Goal: Information Seeking & Learning: Find contact information

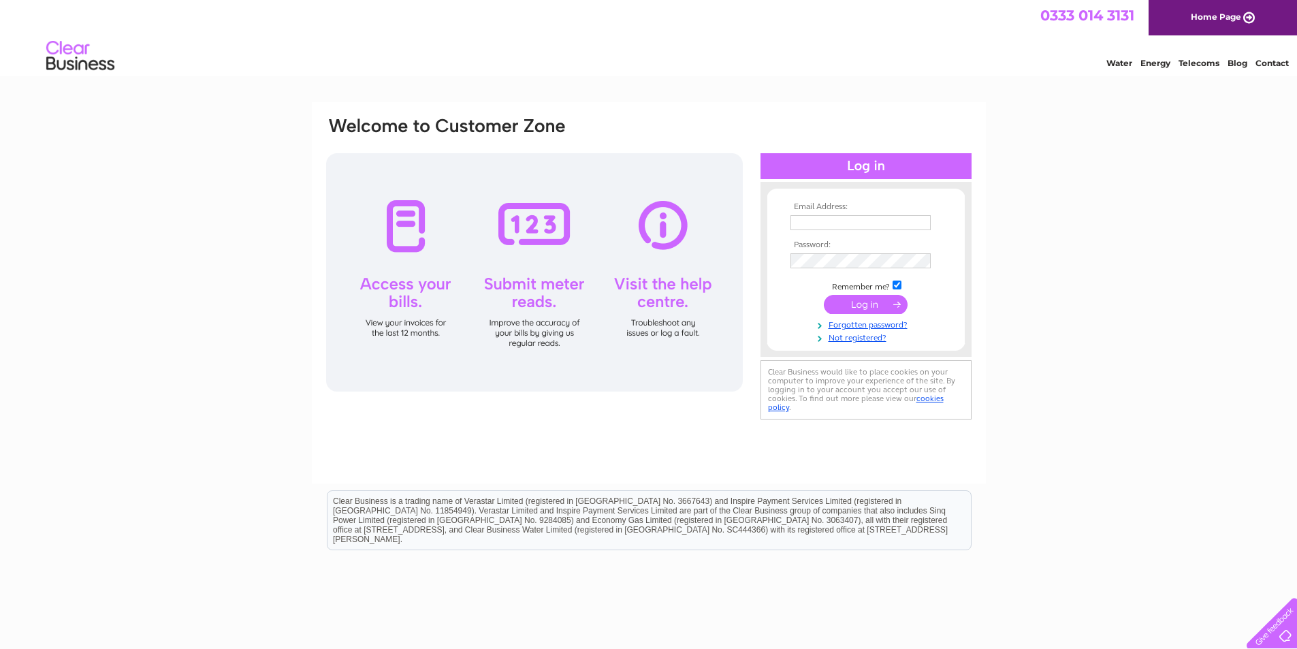
click at [806, 219] on input "text" at bounding box center [860, 222] width 140 height 15
type input "leesealey@rocketmail.com"
click at [854, 303] on input "submit" at bounding box center [866, 305] width 84 height 19
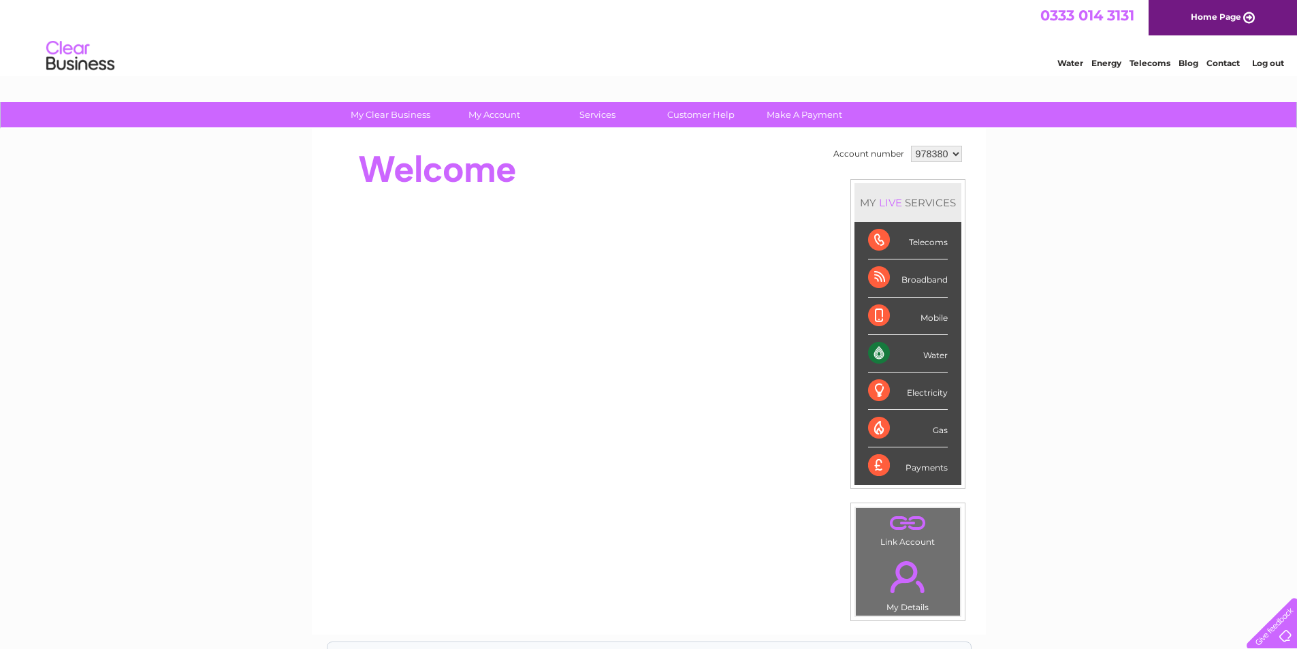
click at [883, 386] on div "Electricity" at bounding box center [908, 390] width 80 height 37
click at [1109, 64] on link "Energy" at bounding box center [1106, 63] width 30 height 10
click at [874, 391] on div "Electricity" at bounding box center [908, 390] width 80 height 37
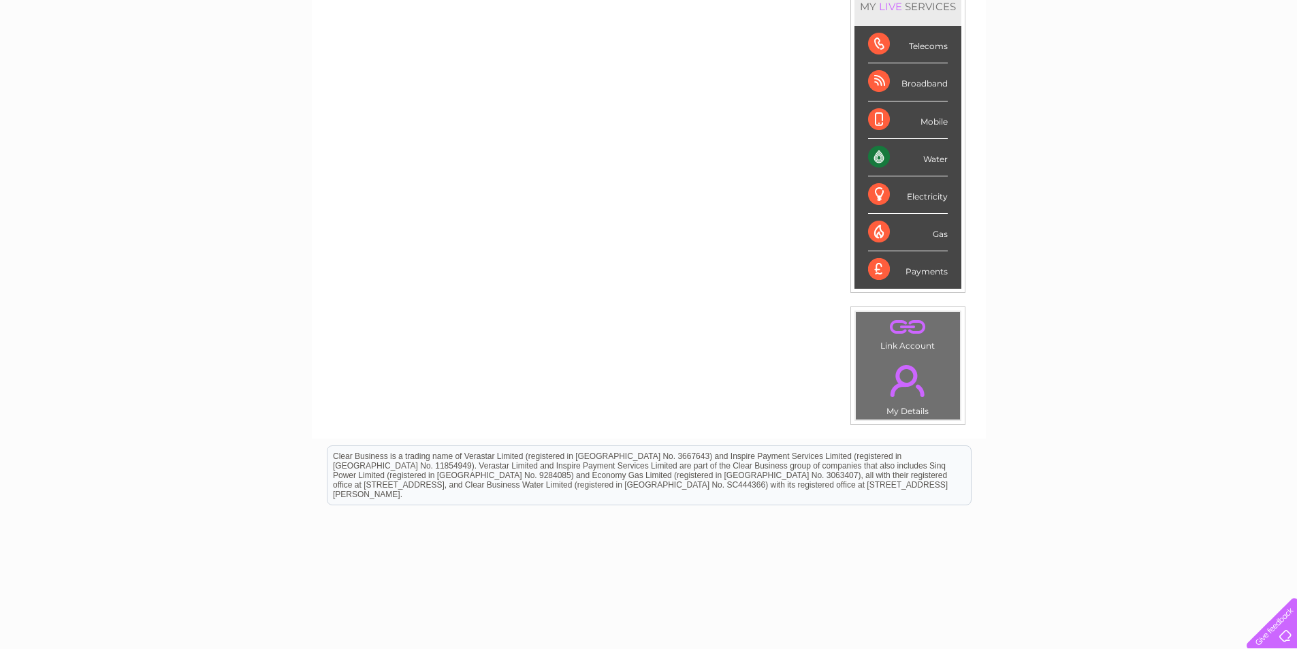
scroll to position [204, 0]
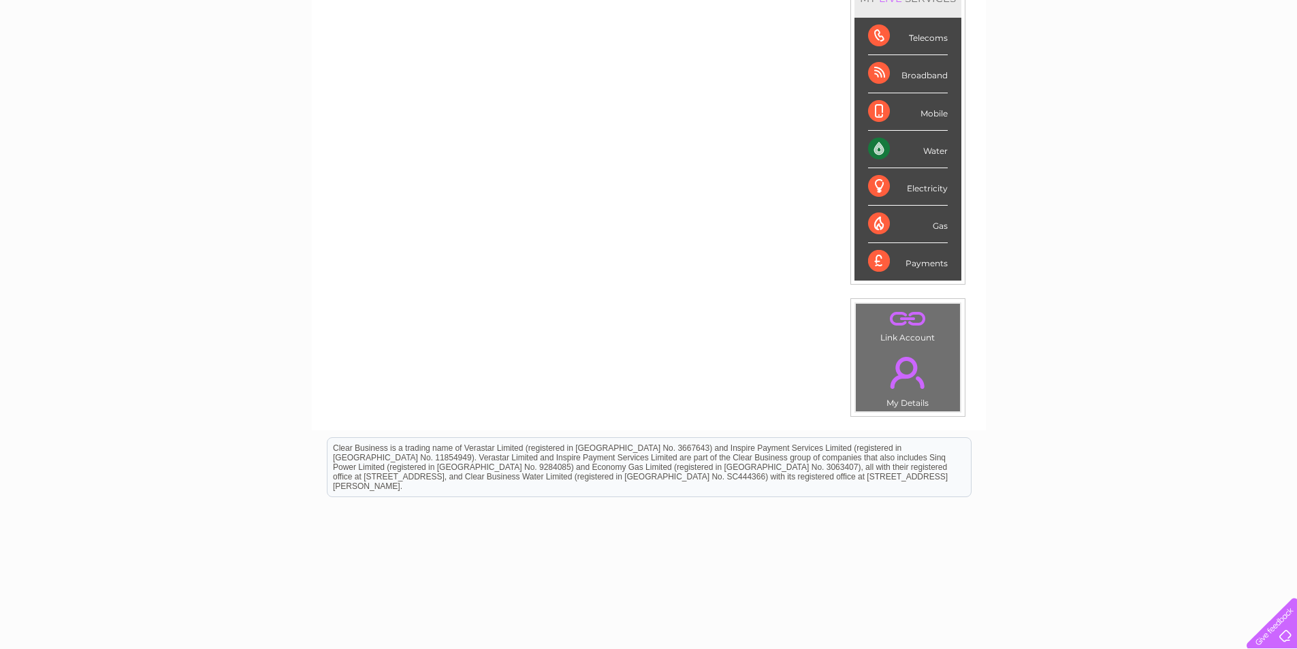
click at [907, 379] on link "." at bounding box center [907, 373] width 97 height 48
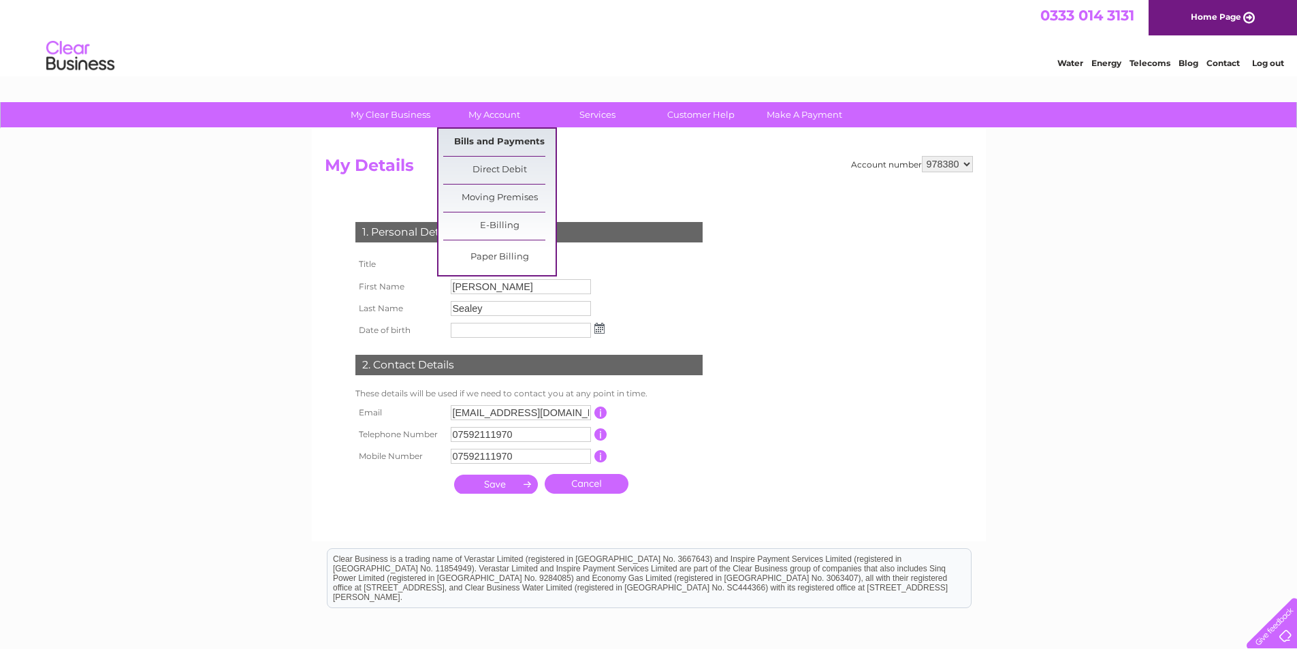
click at [492, 136] on link "Bills and Payments" at bounding box center [499, 142] width 112 height 27
click at [492, 142] on link "Bills and Payments" at bounding box center [499, 142] width 112 height 27
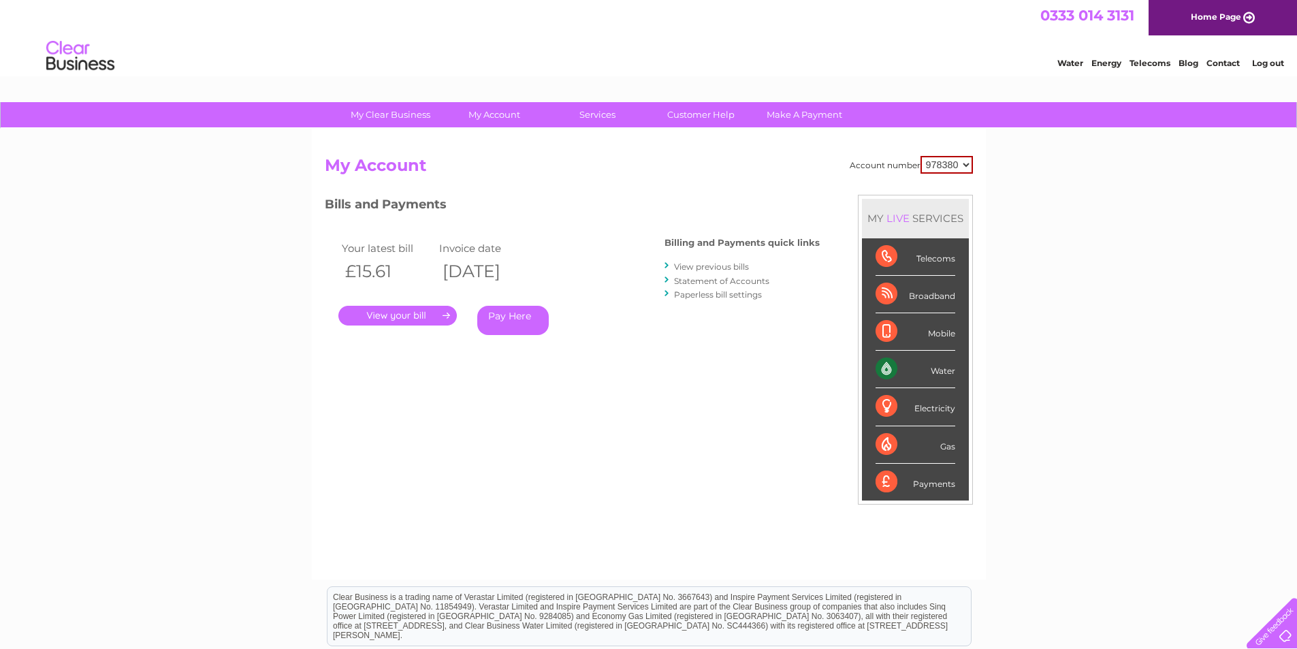
click at [425, 308] on link "." at bounding box center [397, 316] width 118 height 20
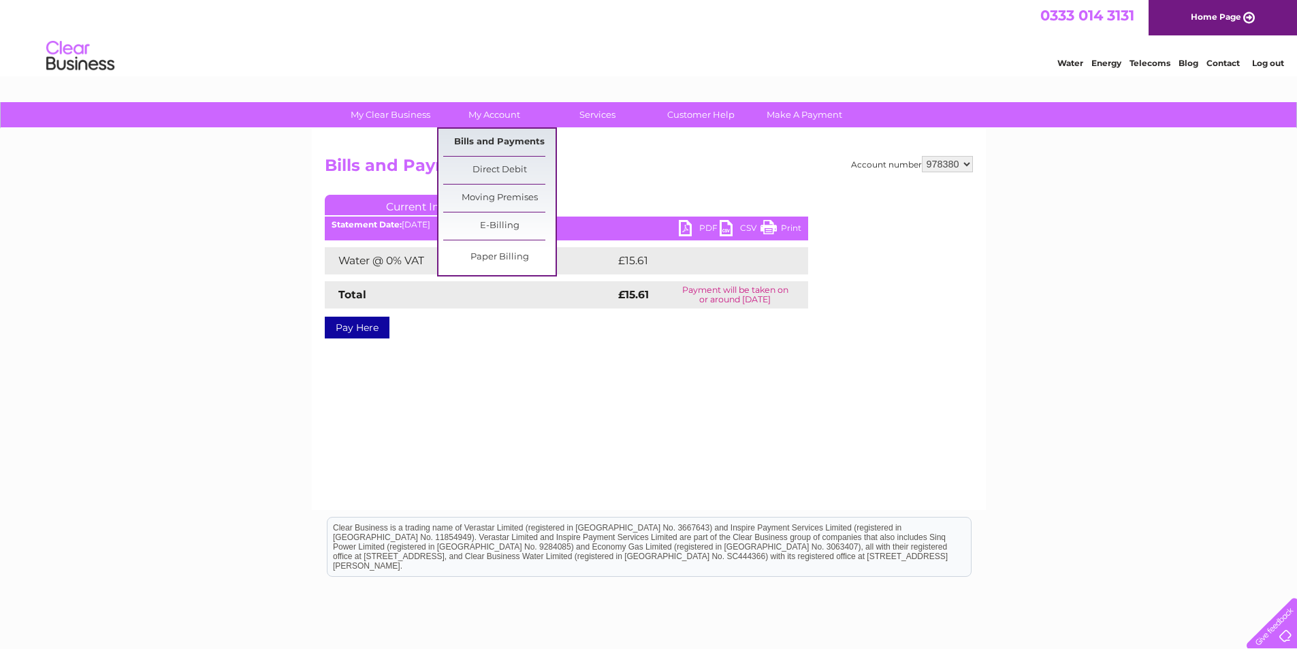
click at [492, 148] on link "Bills and Payments" at bounding box center [499, 142] width 112 height 27
click at [496, 141] on link "Bills and Payments" at bounding box center [499, 142] width 112 height 27
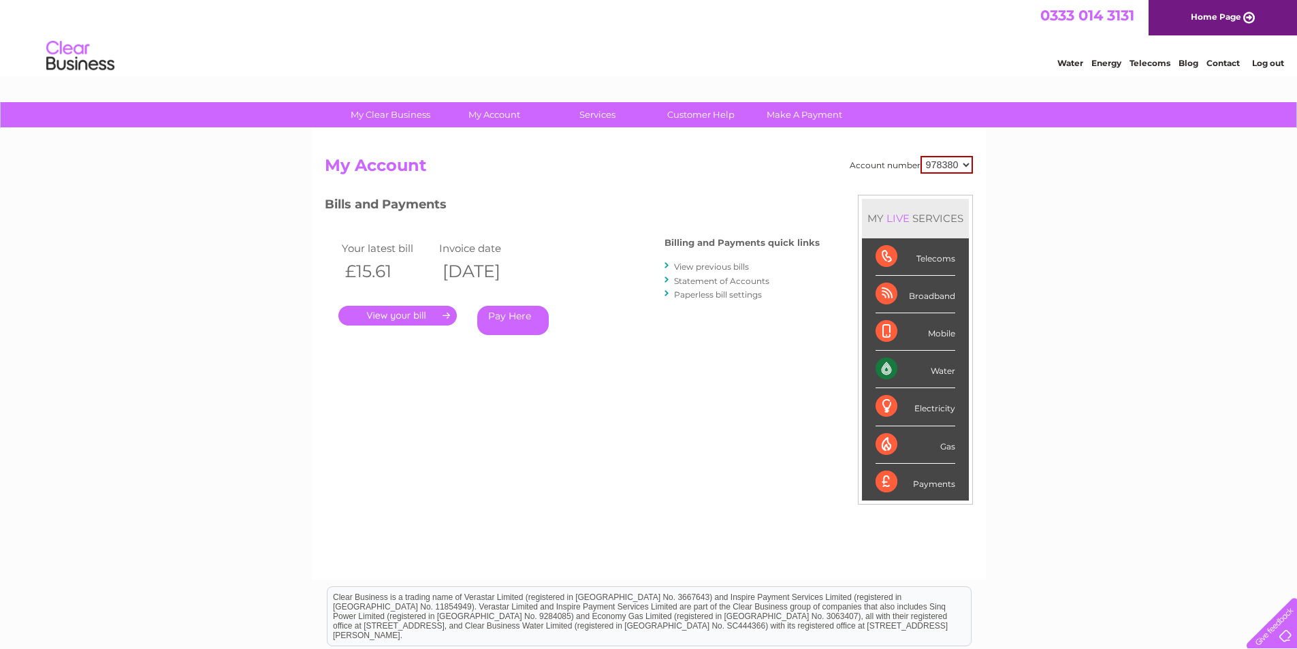
click at [767, 157] on h2 "My Account" at bounding box center [649, 169] width 648 height 26
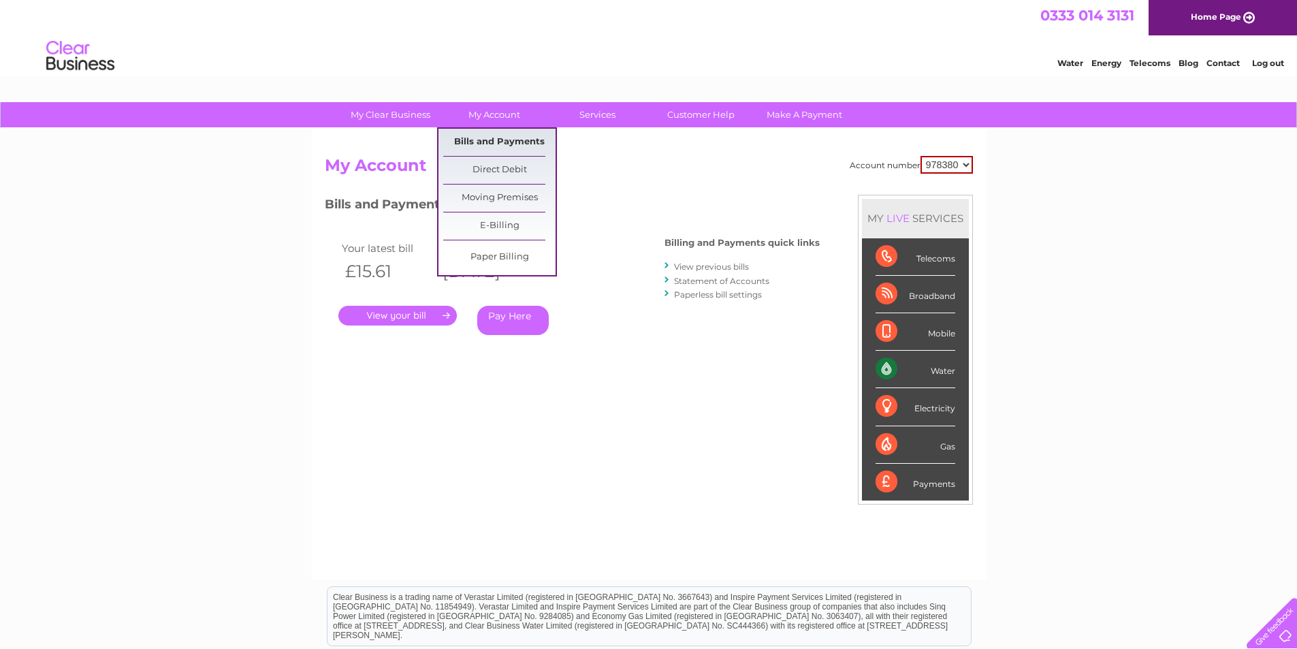
click at [501, 142] on link "Bills and Payments" at bounding box center [499, 142] width 112 height 27
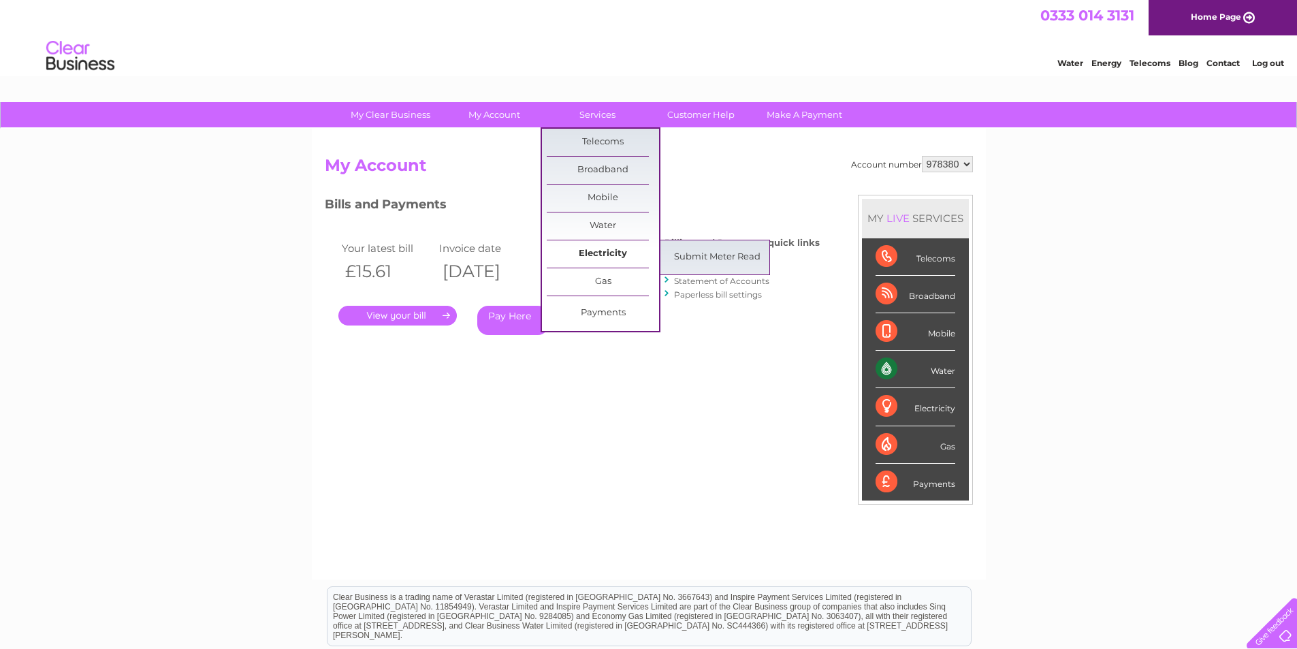
click at [611, 253] on link "Electricity" at bounding box center [603, 253] width 112 height 27
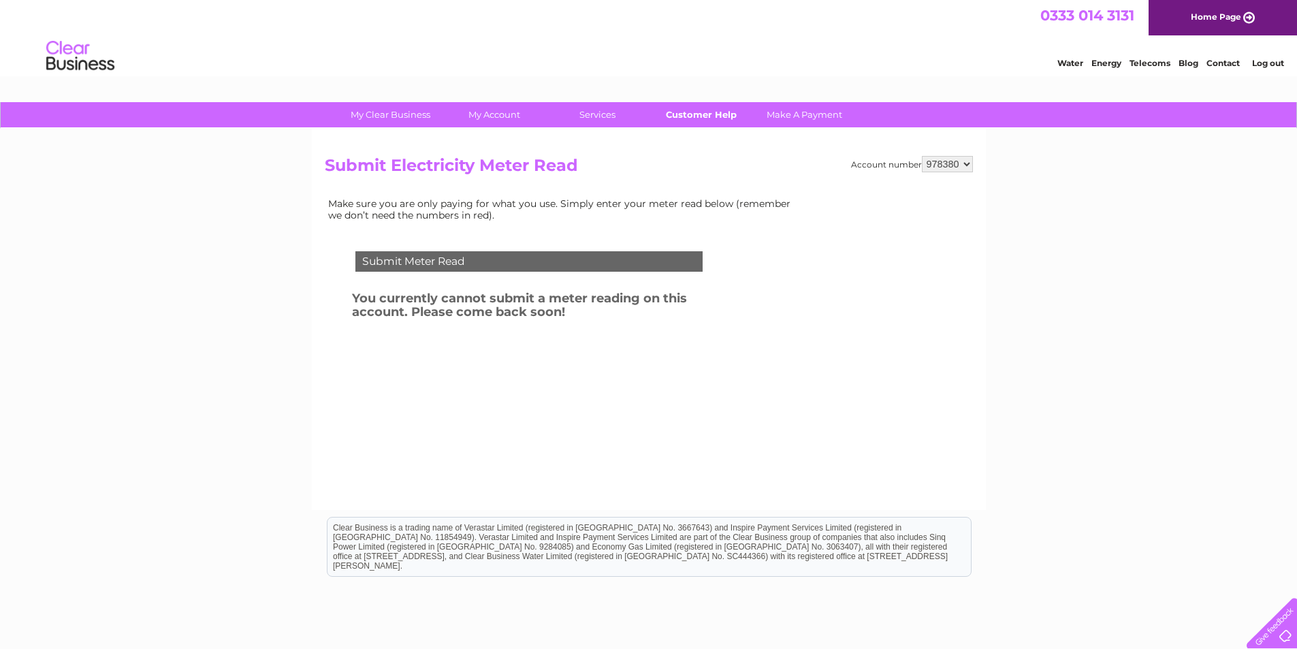
click at [703, 116] on link "Customer Help" at bounding box center [701, 114] width 112 height 25
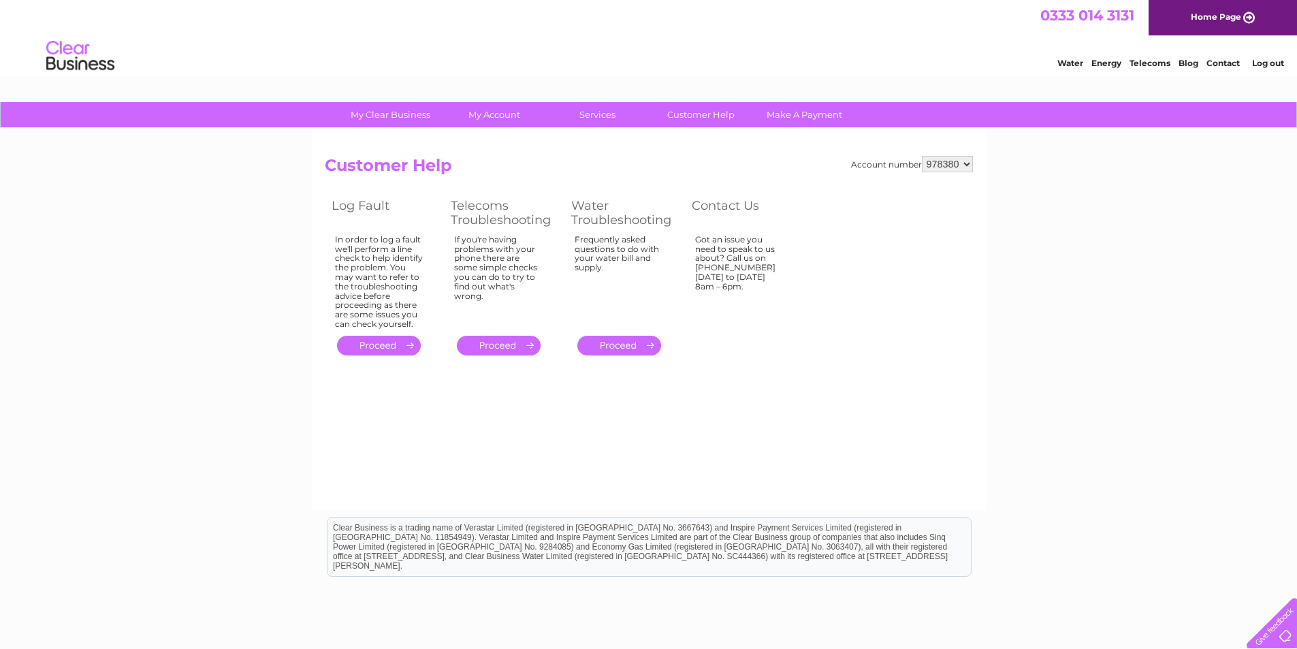
click at [1217, 57] on li "Contact" at bounding box center [1222, 61] width 33 height 14
